Goal: Navigation & Orientation: Find specific page/section

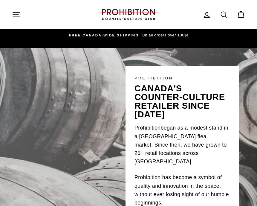
click at [19, 18] on icon "button" at bounding box center [16, 14] width 8 height 8
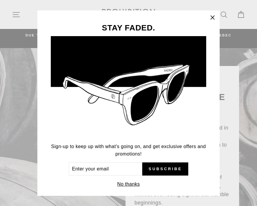
click at [212, 22] on button ""Close (esc)"" at bounding box center [212, 17] width 14 height 14
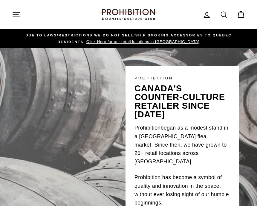
click at [18, 15] on icon "button" at bounding box center [16, 14] width 8 height 8
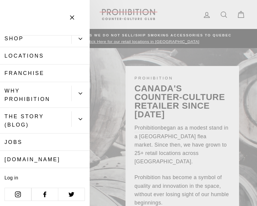
scroll to position [23, 0]
click at [73, 117] on button "Primary" at bounding box center [80, 120] width 18 height 16
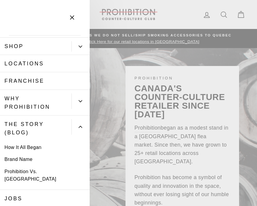
scroll to position [15, 0]
click at [72, 99] on button "Primary" at bounding box center [80, 102] width 18 height 16
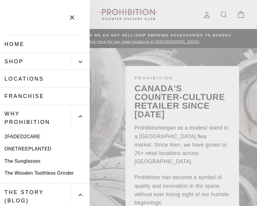
scroll to position [0, 0]
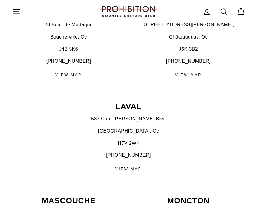
scroll to position [382, 0]
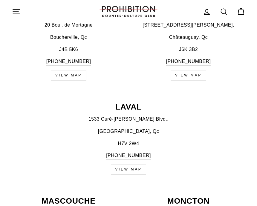
click at [14, 15] on icon "button" at bounding box center [16, 11] width 8 height 8
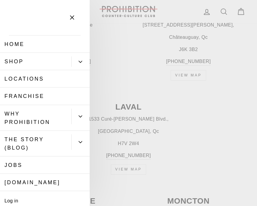
click at [56, 149] on link "THE STORY (BLOG)" at bounding box center [35, 144] width 71 height 26
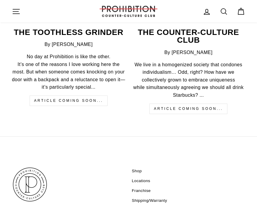
scroll to position [475, 0]
click at [140, 168] on link "Shop" at bounding box center [137, 171] width 10 height 9
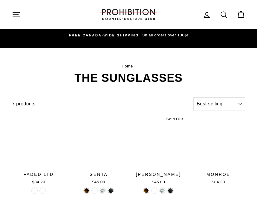
select select "best-selling"
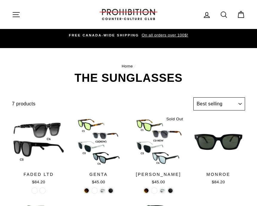
click at [205, 102] on select "Sort Featured Best selling Alphabetically, A-Z Alphabetically, Z-A Price, low t…" at bounding box center [219, 103] width 52 height 13
click at [19, 15] on icon "button" at bounding box center [16, 14] width 8 height 8
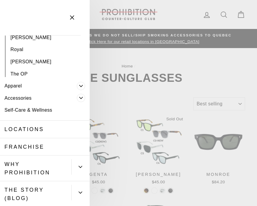
scroll to position [161, 0]
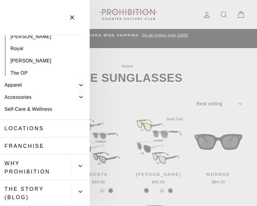
click at [16, 84] on link "Apparel" at bounding box center [38, 85] width 77 height 12
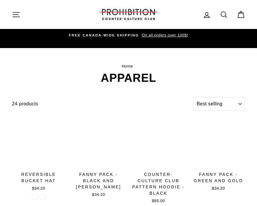
select select "best-selling"
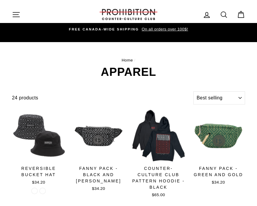
click at [13, 19] on button "Site navigation" at bounding box center [16, 14] width 16 height 13
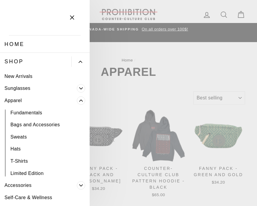
click at [30, 75] on link "New Arrivals" at bounding box center [45, 76] width 90 height 12
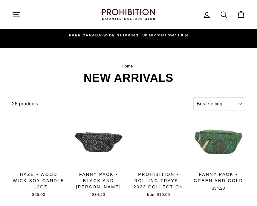
select select "best-selling"
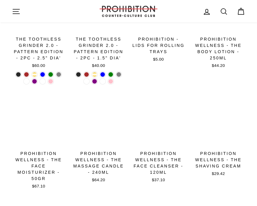
scroll to position [563, 0]
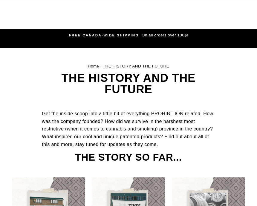
scroll to position [501, 0]
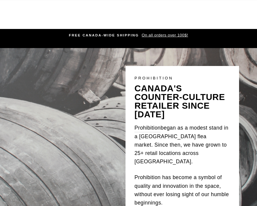
scroll to position [408, 0]
